Goal: Information Seeking & Learning: Learn about a topic

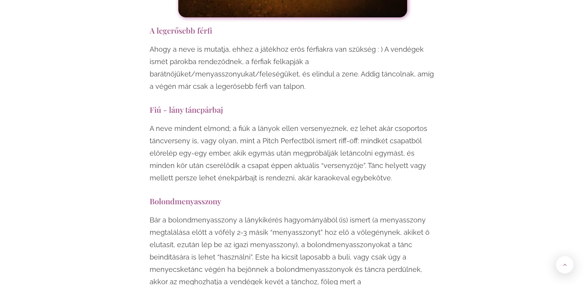
scroll to position [6032, 0]
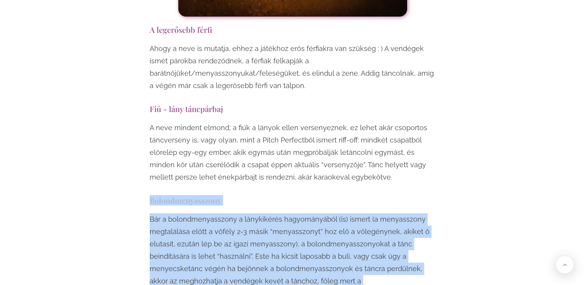
drag, startPoint x: 150, startPoint y: 88, endPoint x: 359, endPoint y: 179, distance: 228.2
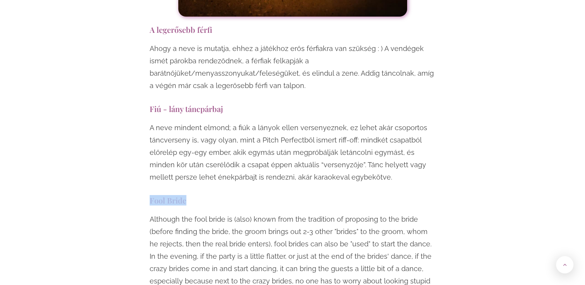
copy h3 "Bolondmenyasszony"
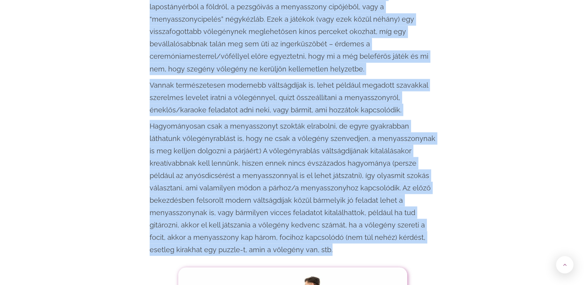
scroll to position [1392, 0]
drag, startPoint x: 148, startPoint y: 15, endPoint x: 213, endPoint y: 237, distance: 232.0
drag, startPoint x: 213, startPoint y: 237, endPoint x: 278, endPoint y: 102, distance: 150.1
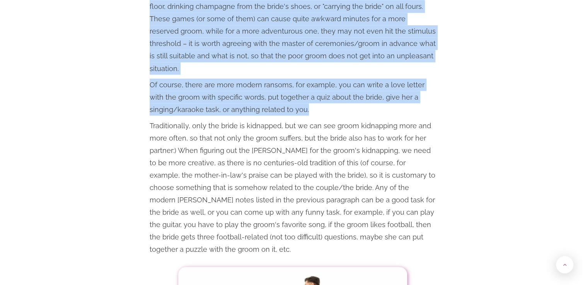
copy div "Loremipsumdolorsi, ametconsectetu Adipisc elitse doeius te incidid utlab e dolo…"
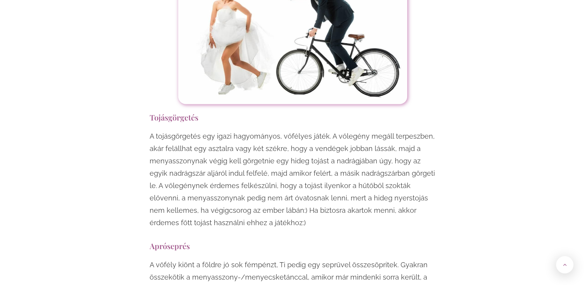
scroll to position [1740, 0]
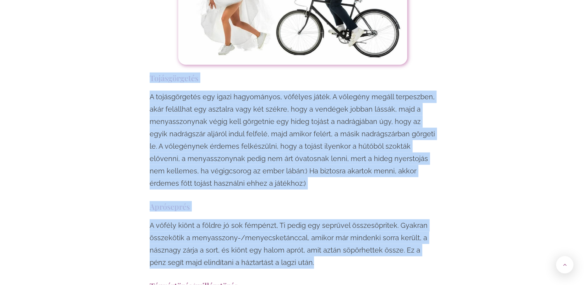
drag, startPoint x: 150, startPoint y: 32, endPoint x: 298, endPoint y: 223, distance: 242.1
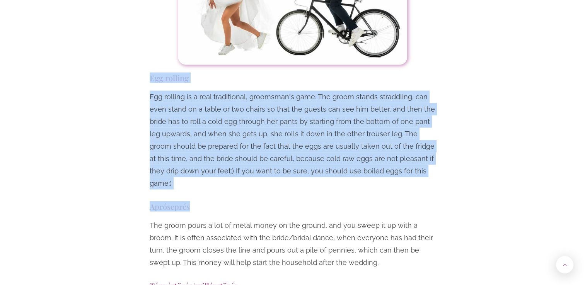
copy div "Tojásgörgetés A tojásgörgetés egy igazi hagyományos, vőfélyes játék. A vőlegény…"
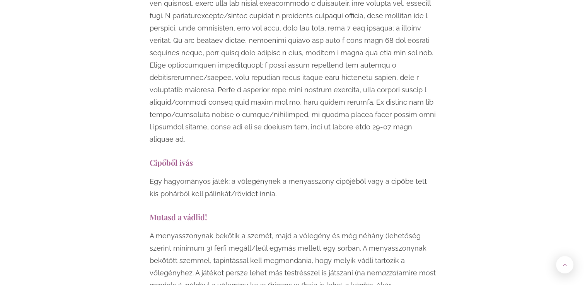
scroll to position [2359, 0]
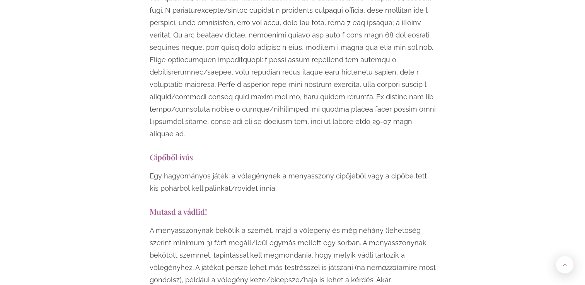
drag, startPoint x: 150, startPoint y: 84, endPoint x: 281, endPoint y: 251, distance: 212.0
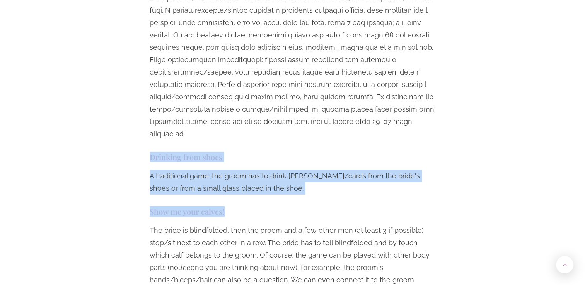
copy div "Drinking from shoes A traditional game: the groom has to drink [PERSON_NAME]/ca…"
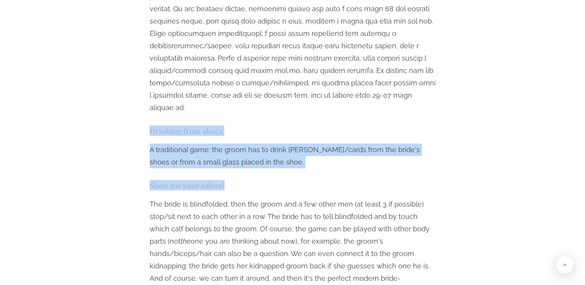
scroll to position [2397, 0]
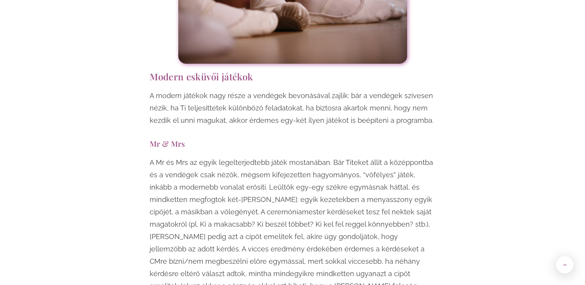
scroll to position [2784, 0]
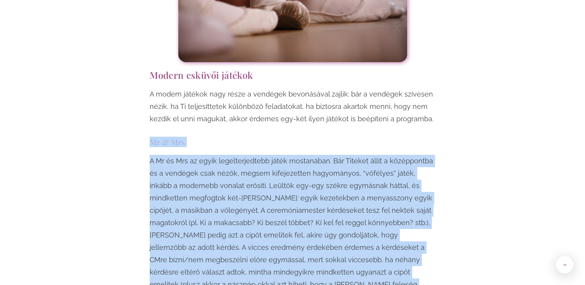
drag, startPoint x: 150, startPoint y: 51, endPoint x: 364, endPoint y: 203, distance: 262.3
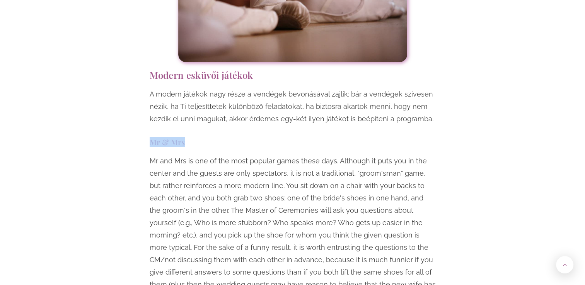
copy h3 "Mr & Mrs"
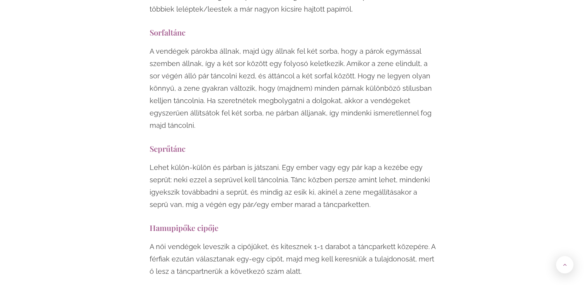
scroll to position [5607, 0]
